Goal: Information Seeking & Learning: Check status

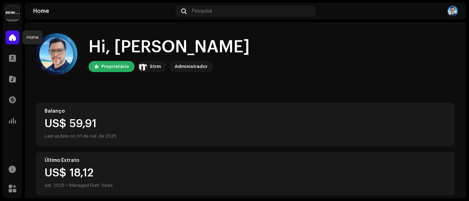
click at [10, 40] on span at bounding box center [12, 38] width 7 height 6
click at [11, 39] on span at bounding box center [12, 38] width 7 height 6
click at [16, 80] on span at bounding box center [12, 79] width 7 height 6
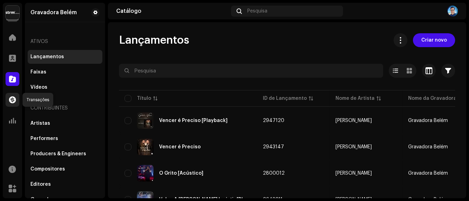
click at [15, 99] on span at bounding box center [12, 100] width 7 height 6
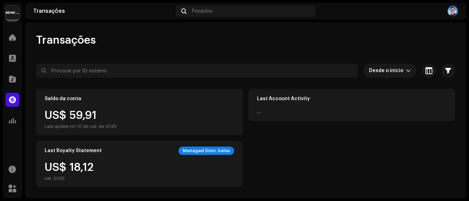
click at [18, 14] on img at bounding box center [13, 13] width 14 height 14
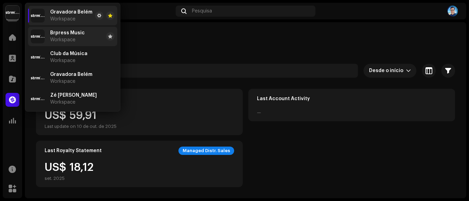
click at [75, 32] on span "Brpress Music" at bounding box center [67, 33] width 35 height 6
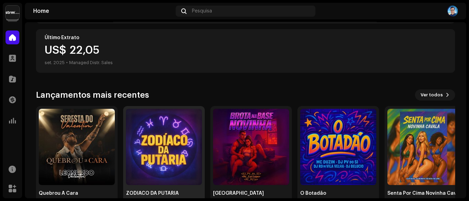
scroll to position [141, 0]
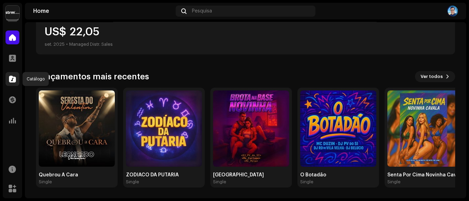
click at [14, 80] on span at bounding box center [12, 79] width 7 height 6
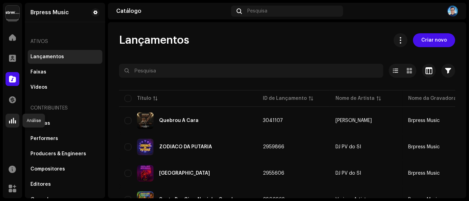
click at [16, 121] on span at bounding box center [12, 121] width 7 height 6
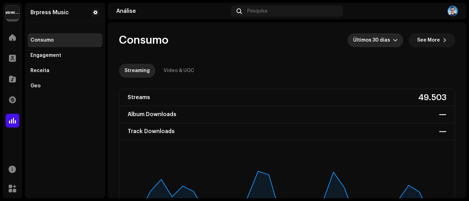
click at [393, 38] on icon "dropdown trigger" at bounding box center [395, 40] width 5 height 5
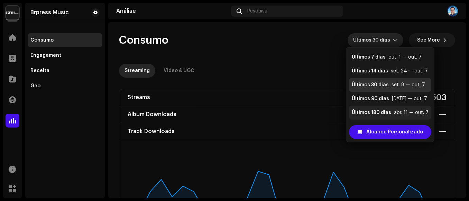
click at [378, 113] on div "Últimos 180 dias" at bounding box center [371, 112] width 39 height 7
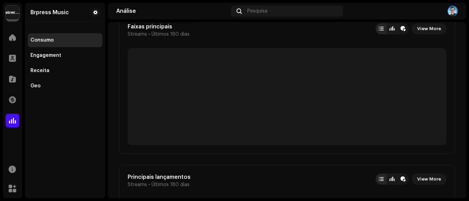
scroll to position [269, 0]
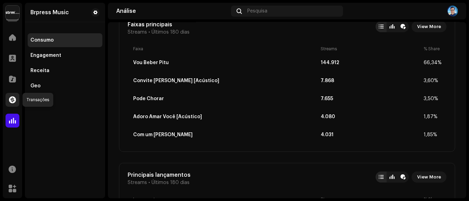
click at [10, 99] on span at bounding box center [12, 100] width 7 height 6
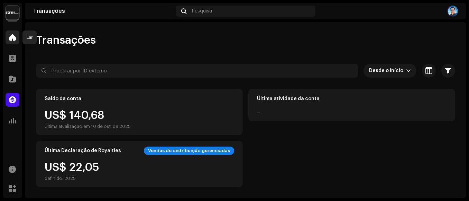
click at [13, 40] on span at bounding box center [12, 38] width 7 height 6
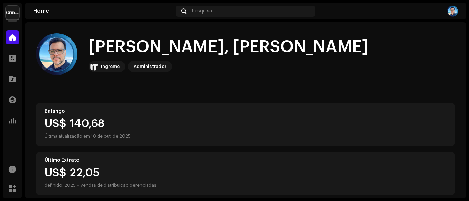
click at [10, 12] on img at bounding box center [13, 13] width 14 height 14
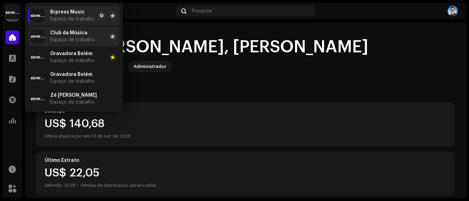
click at [70, 40] on font "Espaço de trabalho" at bounding box center [72, 39] width 45 height 5
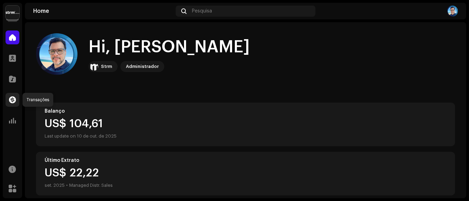
click at [9, 98] on span at bounding box center [12, 100] width 7 height 6
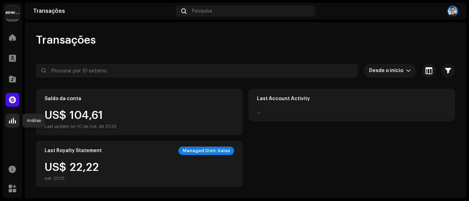
click at [9, 122] on span at bounding box center [12, 121] width 7 height 6
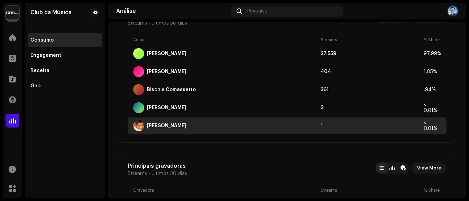
scroll to position [576, 0]
